Goal: Navigation & Orientation: Find specific page/section

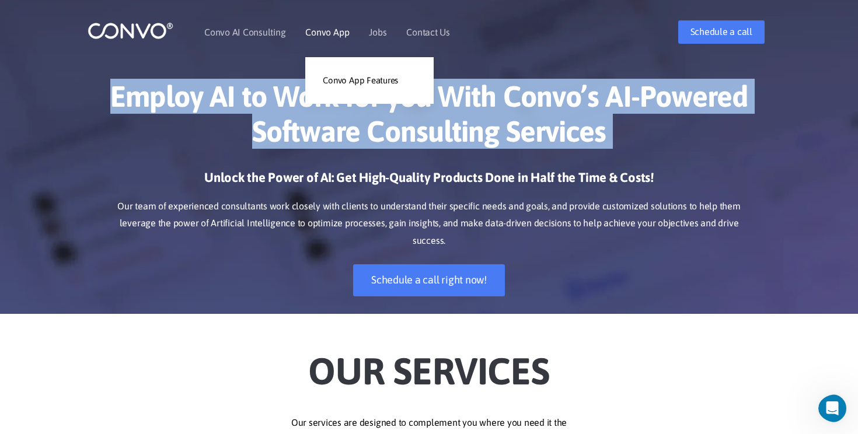
click at [331, 34] on link "Convo App" at bounding box center [327, 31] width 44 height 9
click at [341, 90] on link "Convo App Features" at bounding box center [369, 80] width 128 height 23
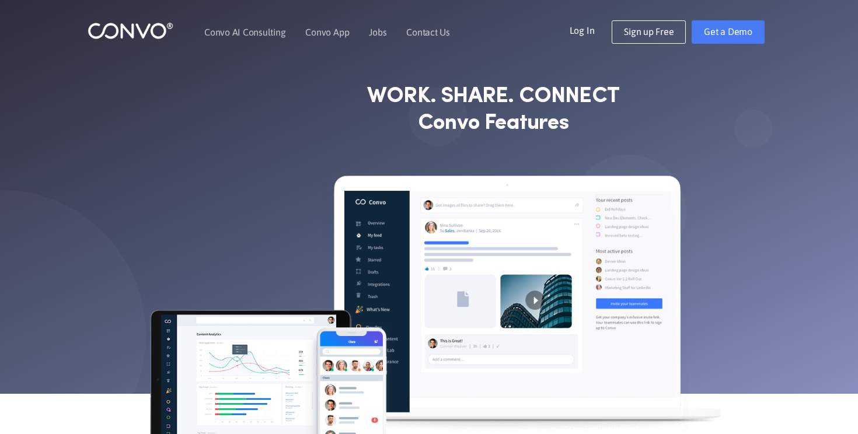
click at [273, 33] on link "Convo AI Consulting" at bounding box center [244, 31] width 81 height 9
